Goal: Task Accomplishment & Management: Use online tool/utility

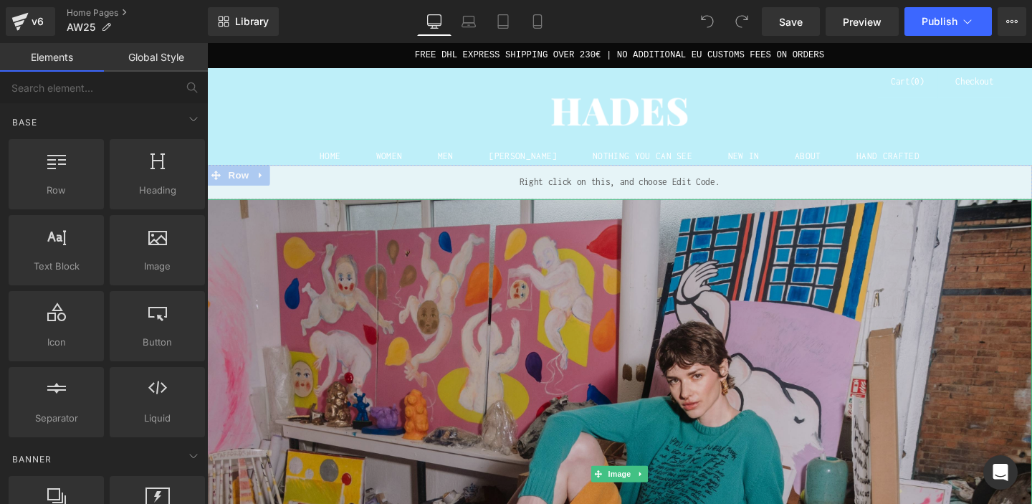
click at [598, 284] on img at bounding box center [640, 496] width 867 height 578
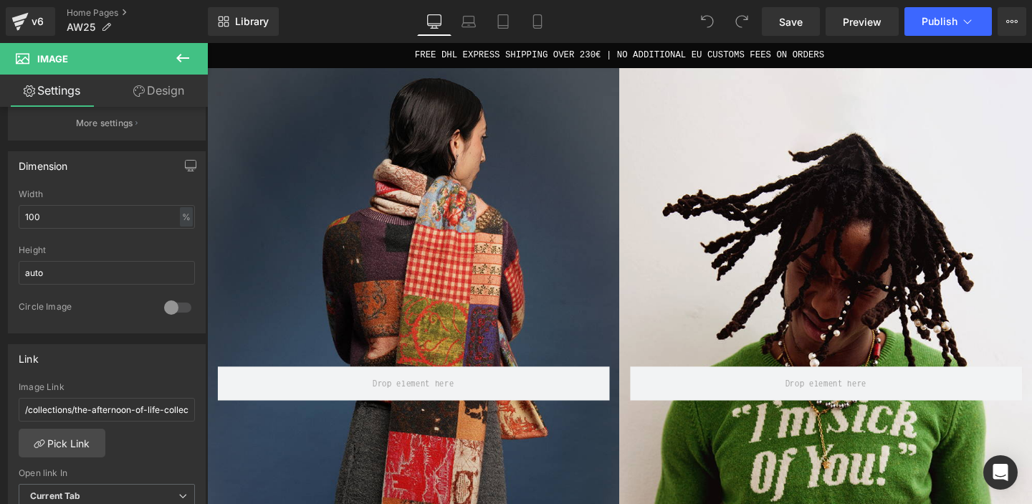
scroll to position [769, 0]
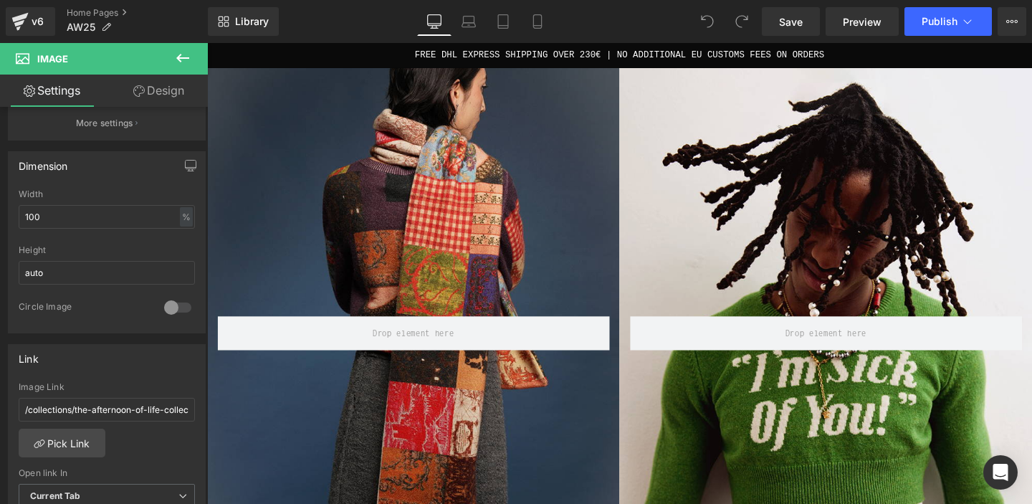
click at [416, 319] on div "Row" at bounding box center [423, 341] width 433 height 64
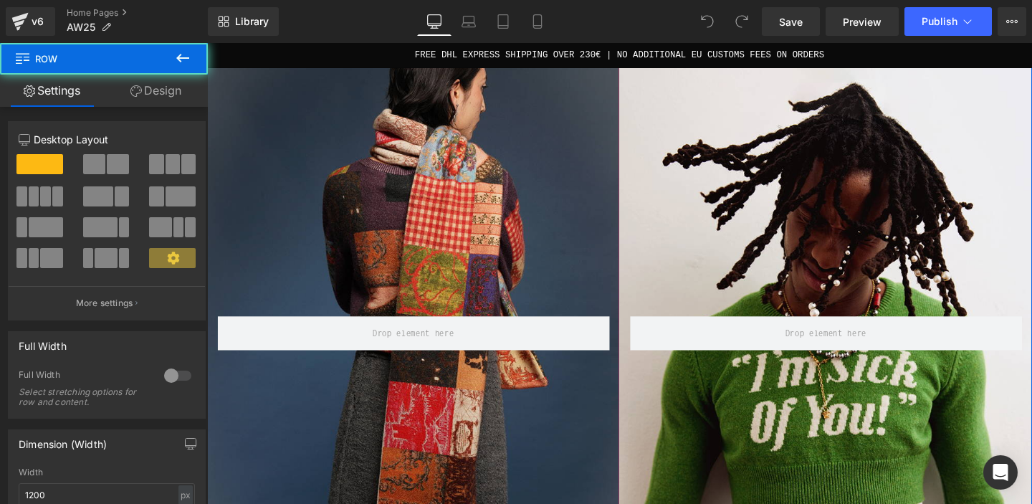
click at [424, 239] on div "Row" at bounding box center [423, 341] width 433 height 650
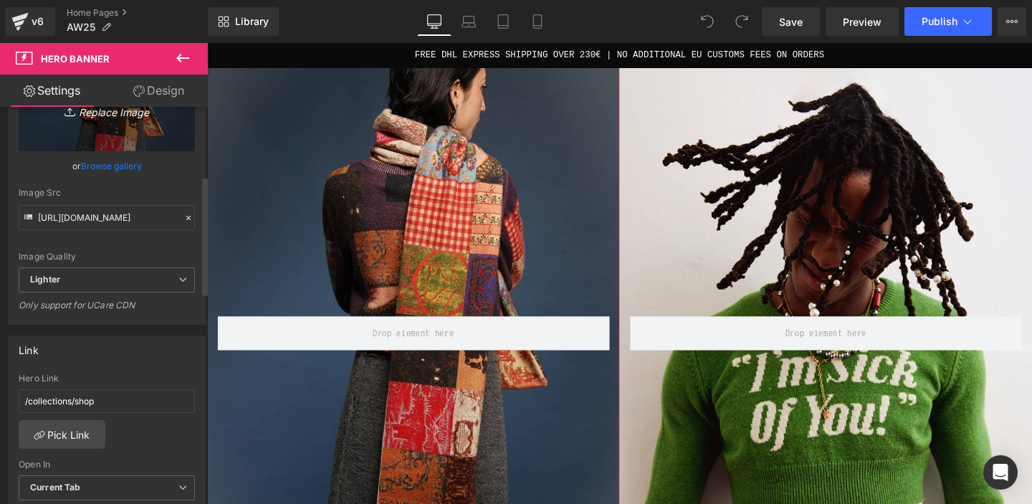
scroll to position [248, 0]
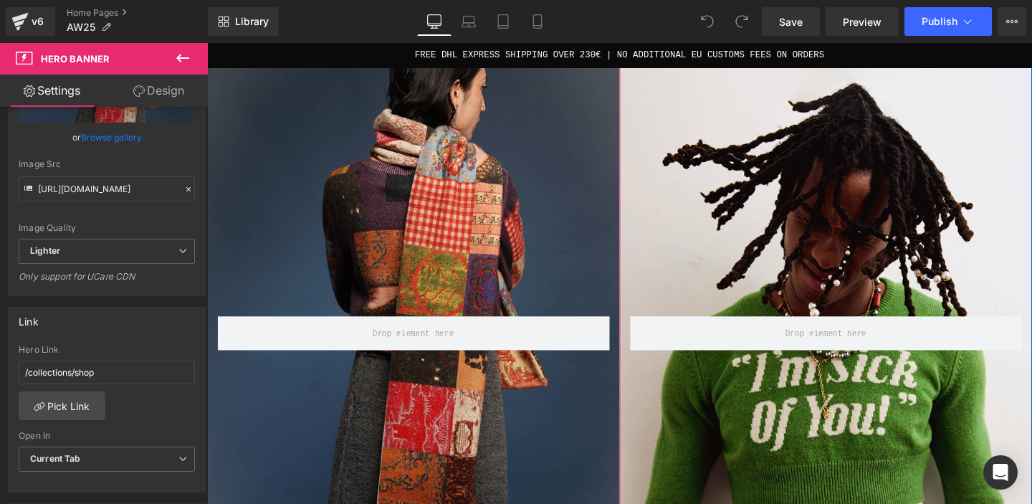
click at [669, 256] on div "Row" at bounding box center [856, 341] width 433 height 650
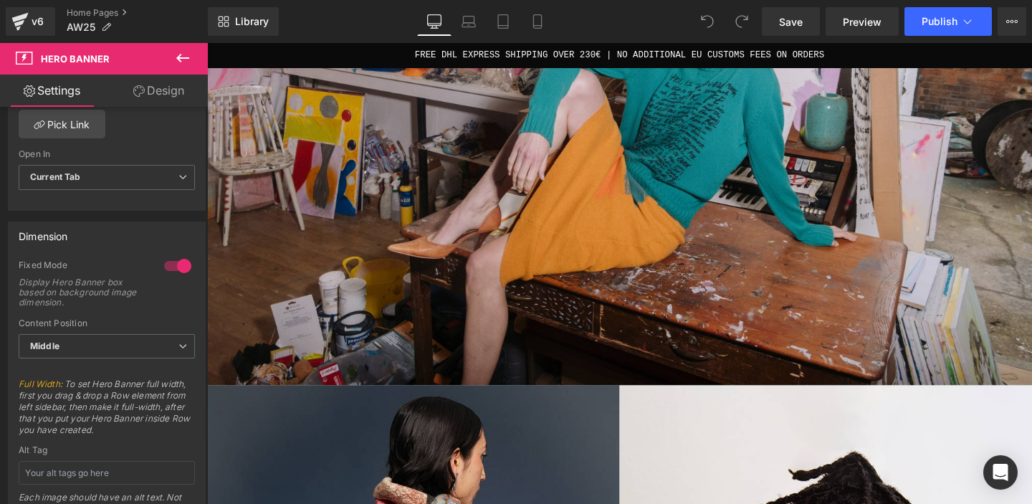
scroll to position [0, 0]
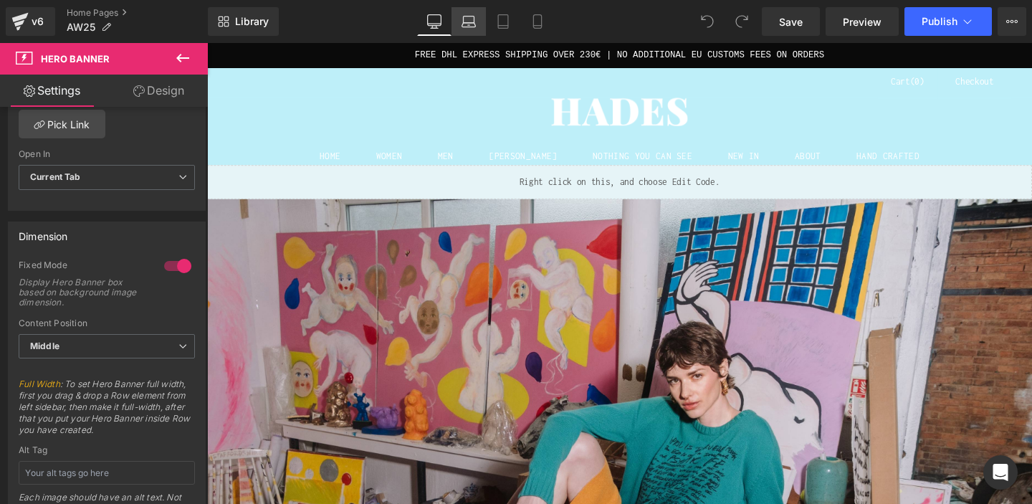
click at [469, 16] on icon at bounding box center [468, 21] width 14 height 14
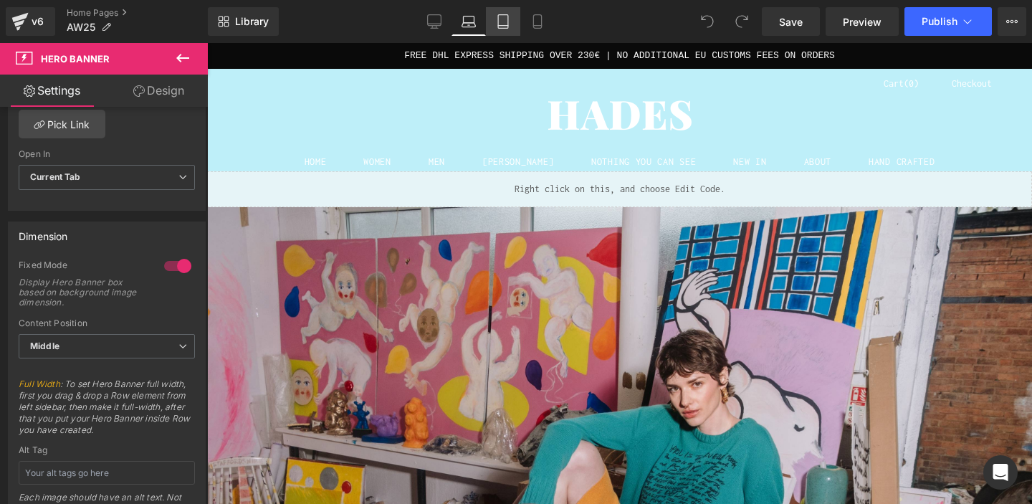
click at [506, 21] on icon at bounding box center [503, 21] width 14 height 14
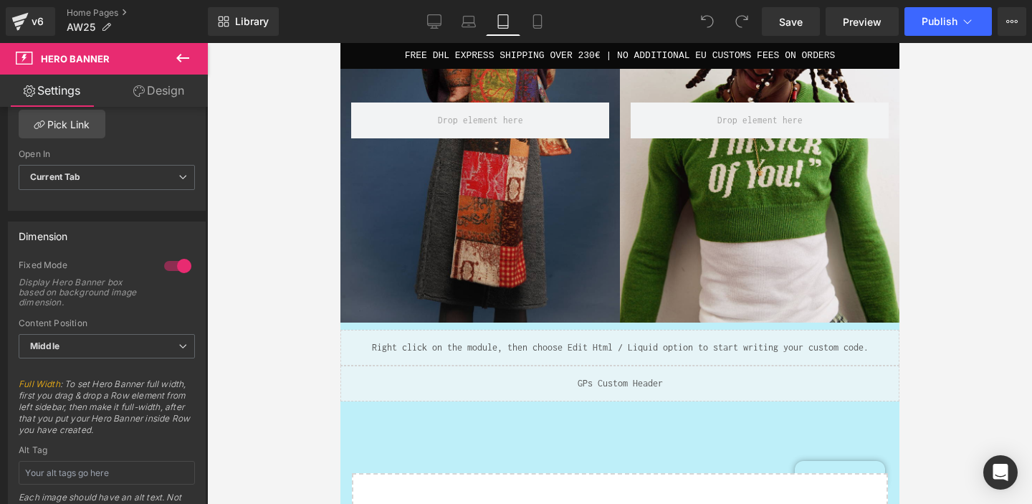
scroll to position [589, 0]
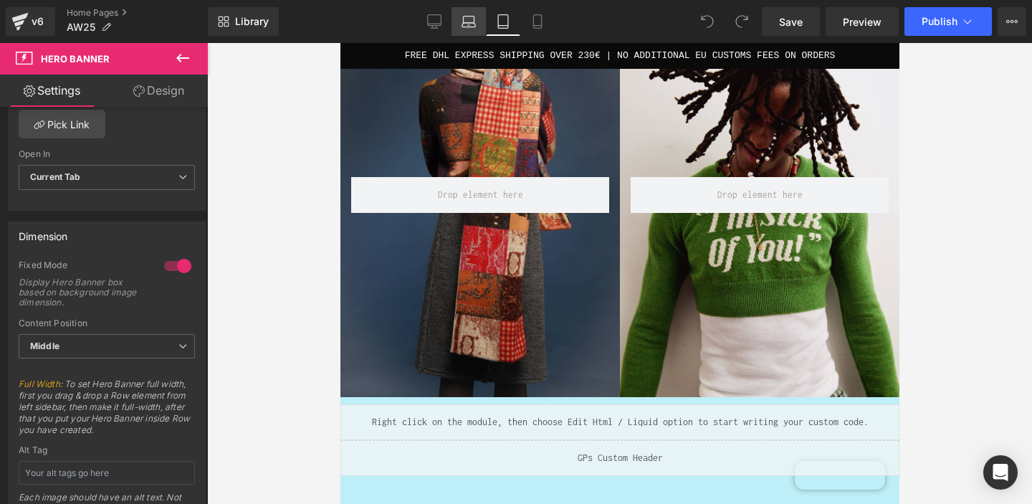
click at [465, 16] on icon at bounding box center [469, 19] width 11 height 6
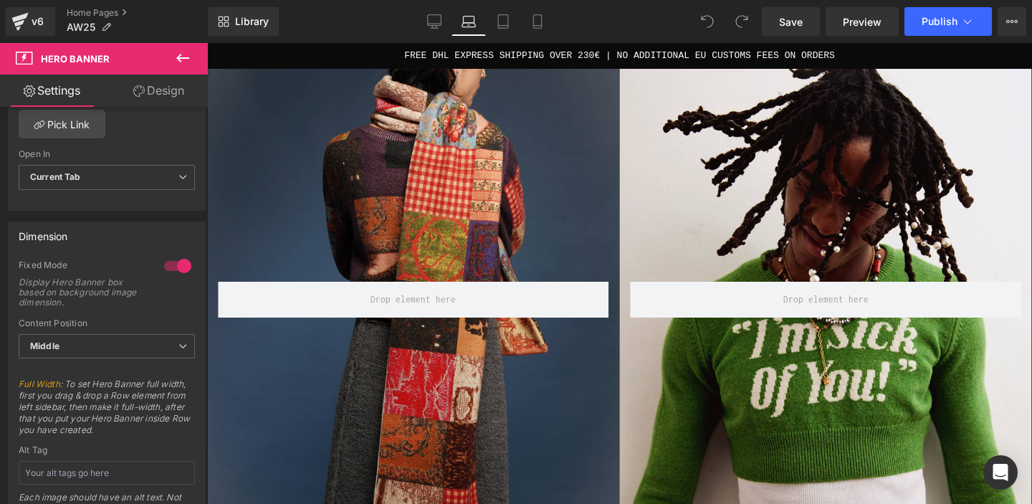
scroll to position [1137, 0]
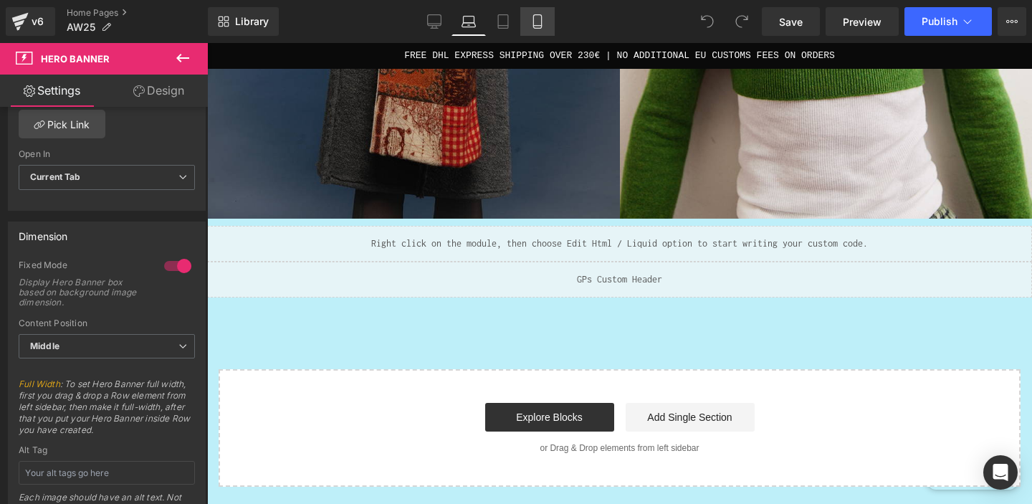
click at [534, 26] on icon at bounding box center [537, 26] width 8 height 0
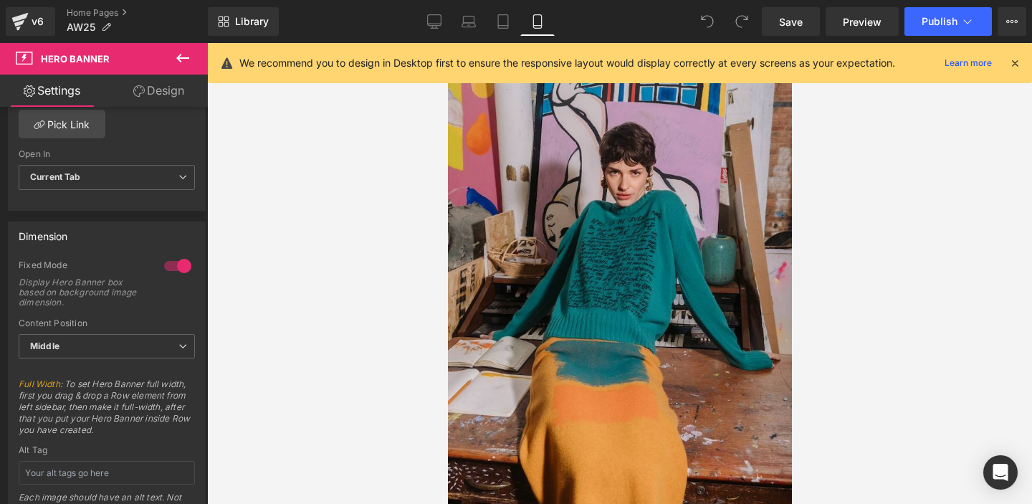
scroll to position [309, 0]
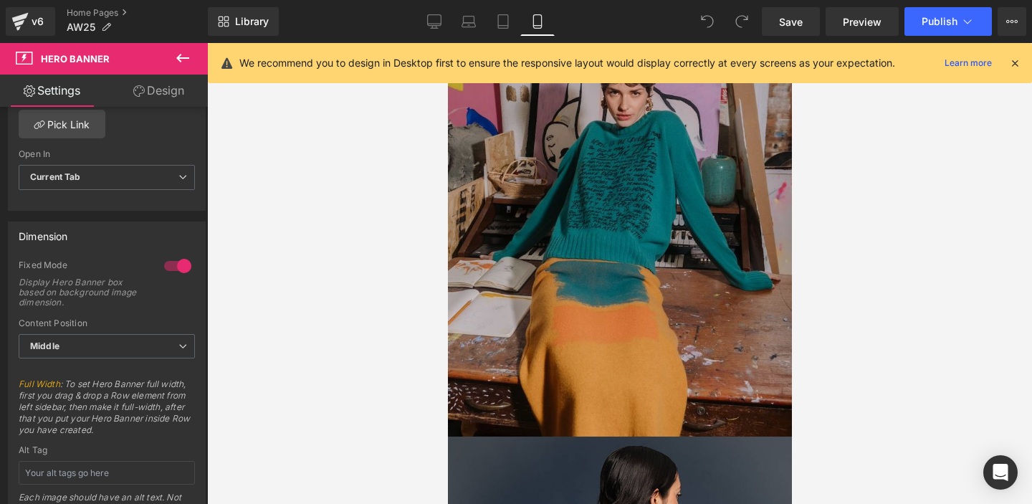
click at [597, 252] on img at bounding box center [619, 179] width 344 height 516
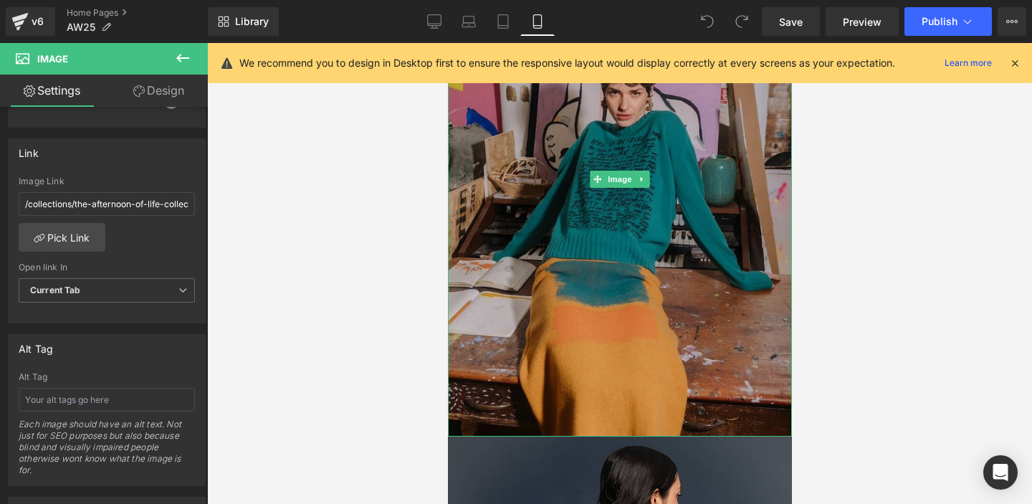
scroll to position [676, 0]
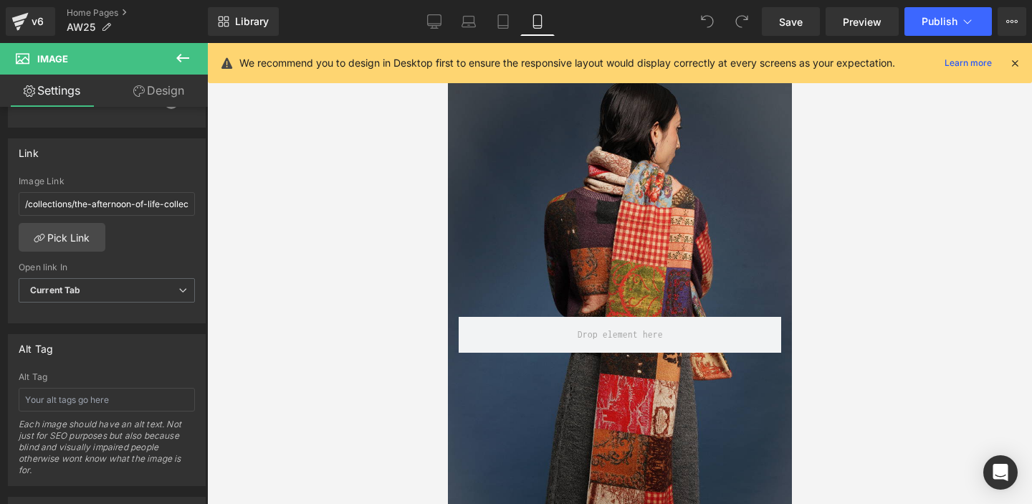
click at [621, 216] on div "Row" at bounding box center [619, 326] width 344 height 515
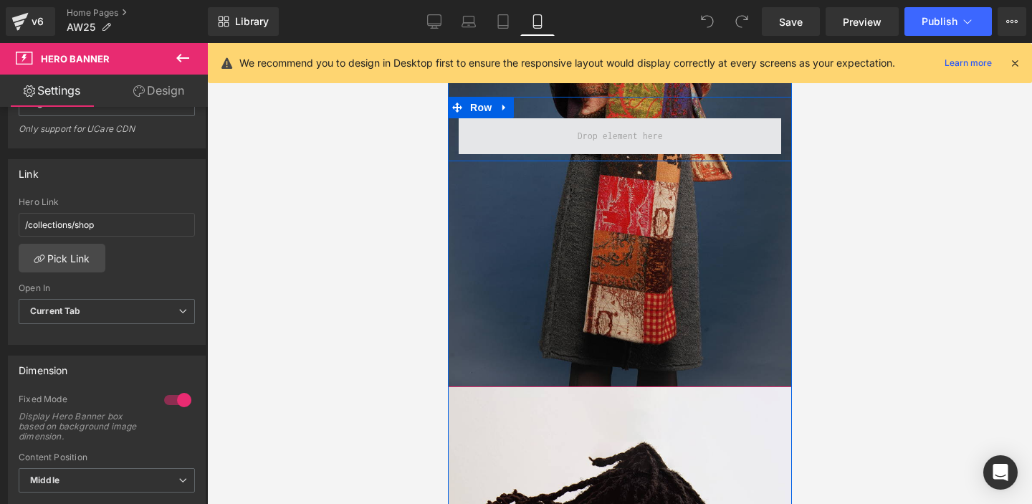
scroll to position [1185, 0]
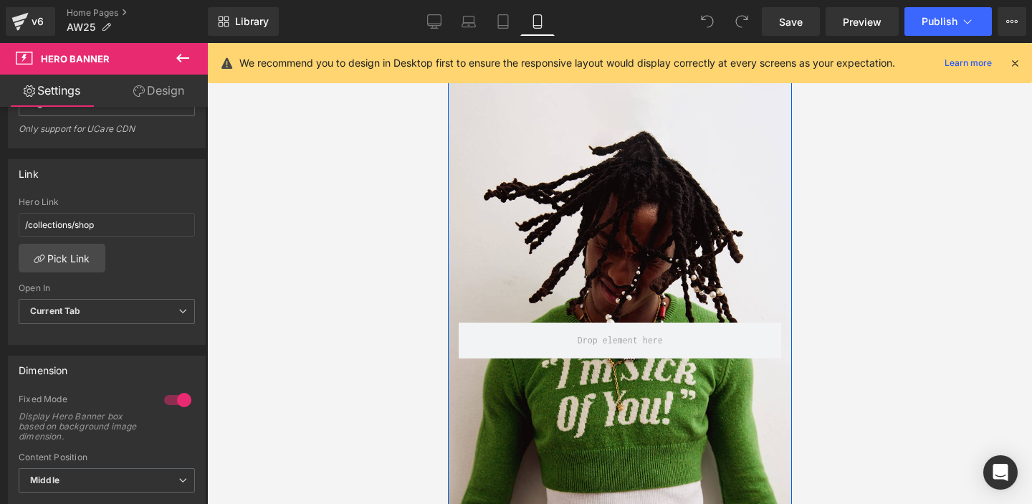
click at [600, 239] on div "Row" at bounding box center [619, 333] width 344 height 515
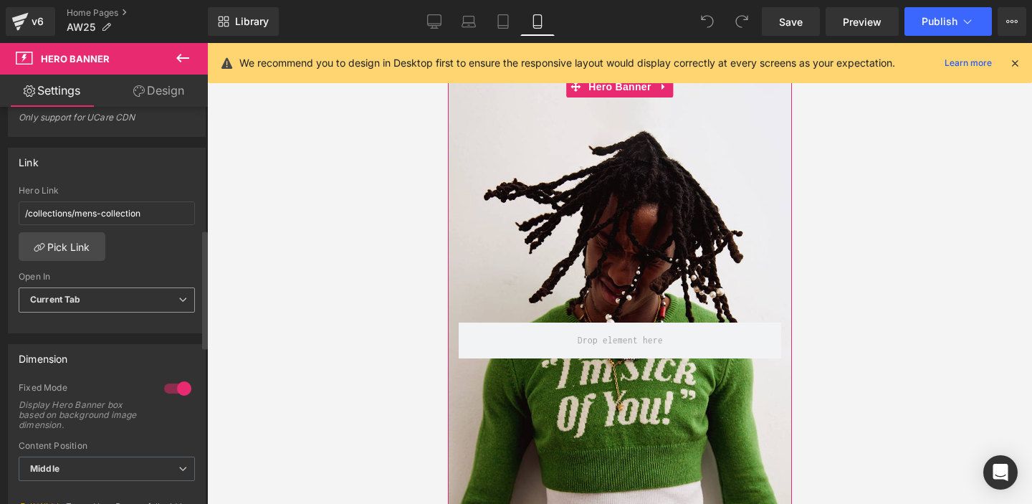
scroll to position [408, 0]
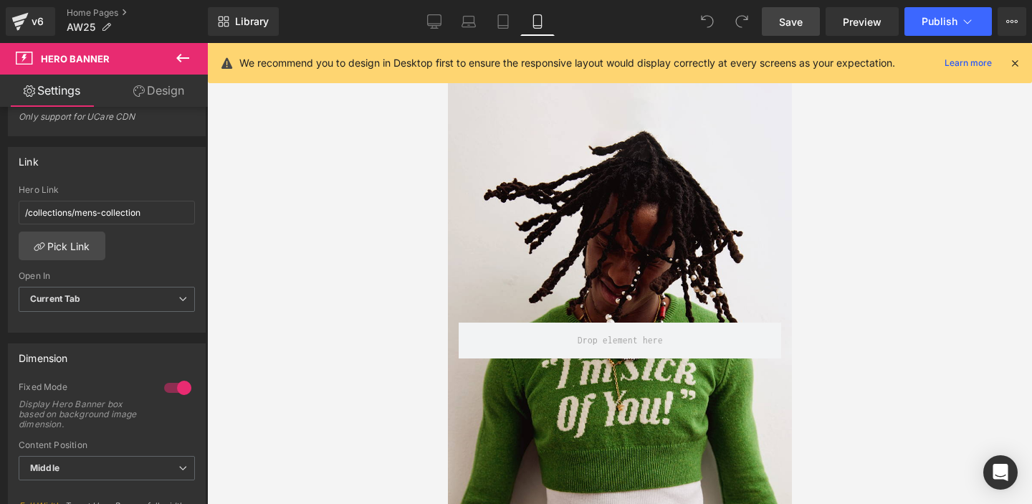
click at [784, 16] on span "Save" at bounding box center [791, 21] width 24 height 15
click at [974, 24] on icon at bounding box center [967, 21] width 14 height 14
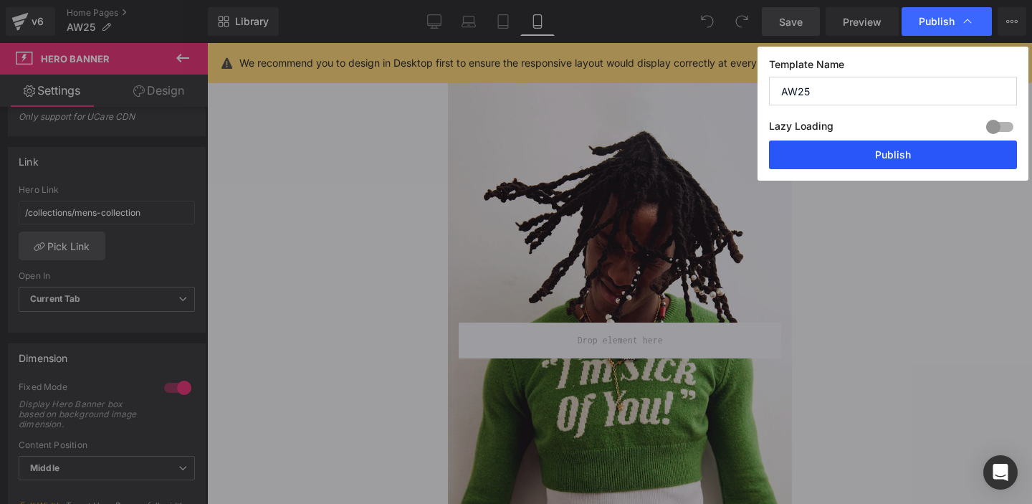
click at [910, 157] on button "Publish" at bounding box center [893, 154] width 248 height 29
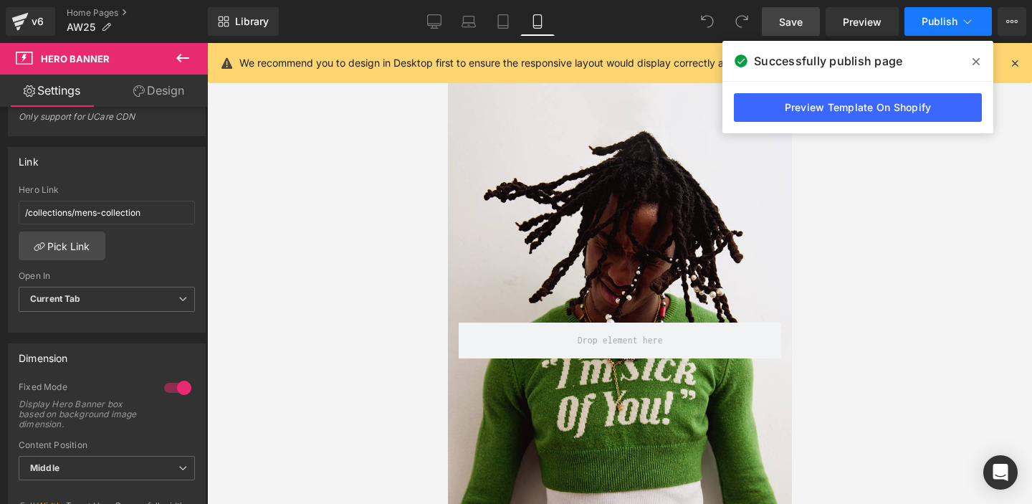
click at [966, 21] on icon at bounding box center [967, 21] width 14 height 14
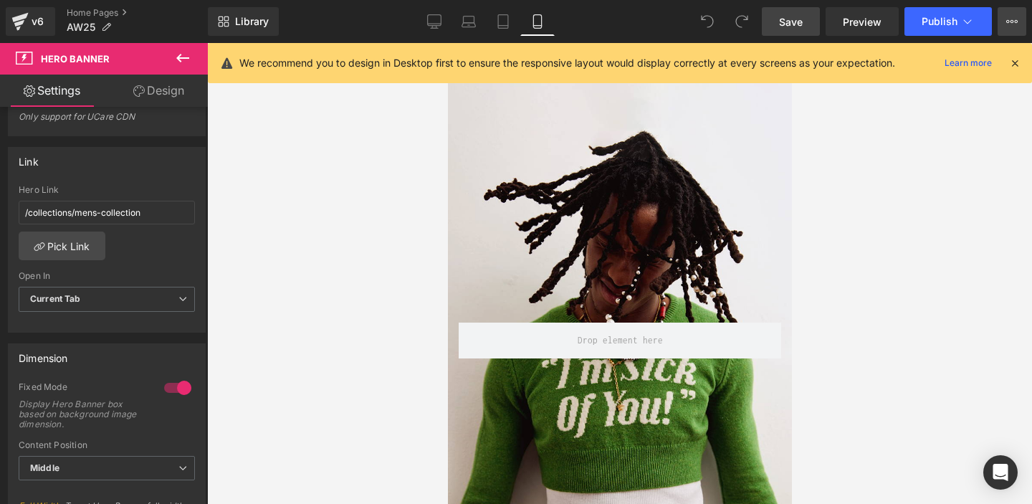
click at [1012, 17] on icon at bounding box center [1011, 21] width 11 height 11
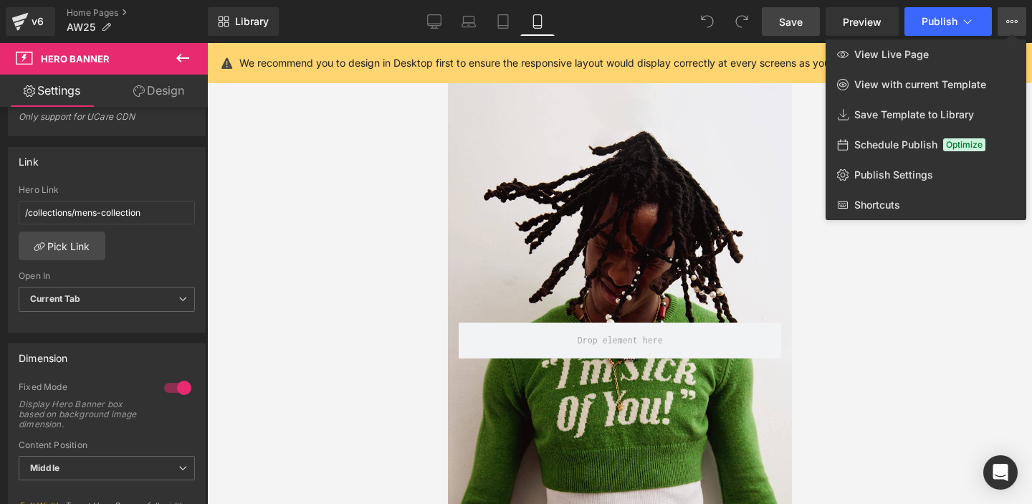
click at [370, 191] on div at bounding box center [619, 273] width 825 height 461
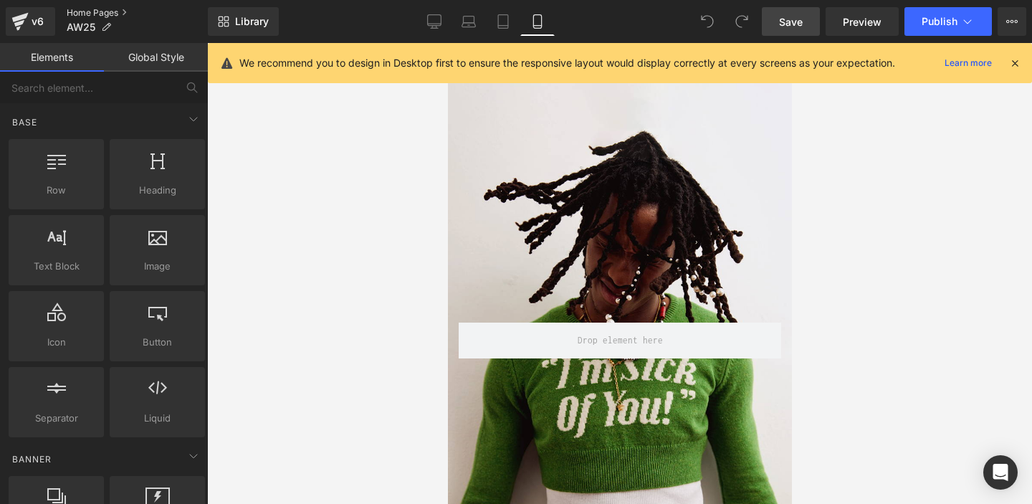
click at [100, 14] on link "Home Pages" at bounding box center [137, 12] width 141 height 11
